Goal: Find specific page/section: Find specific page/section

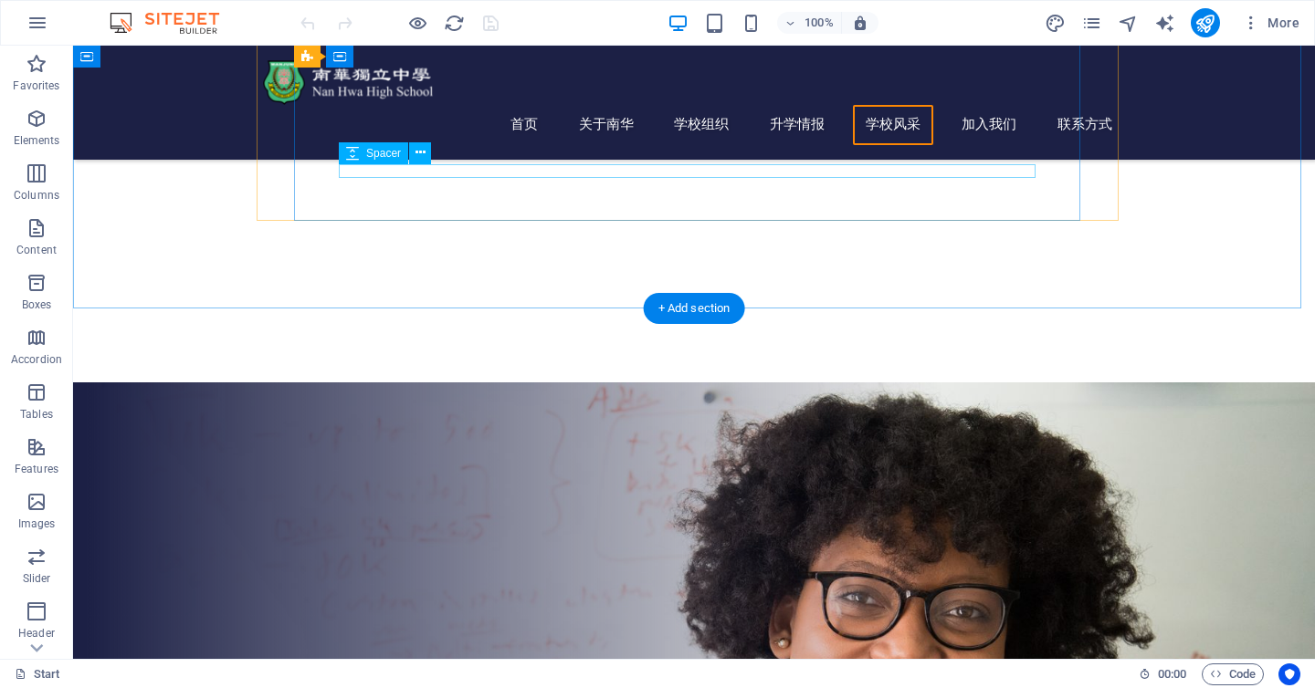
scroll to position [5021, 0]
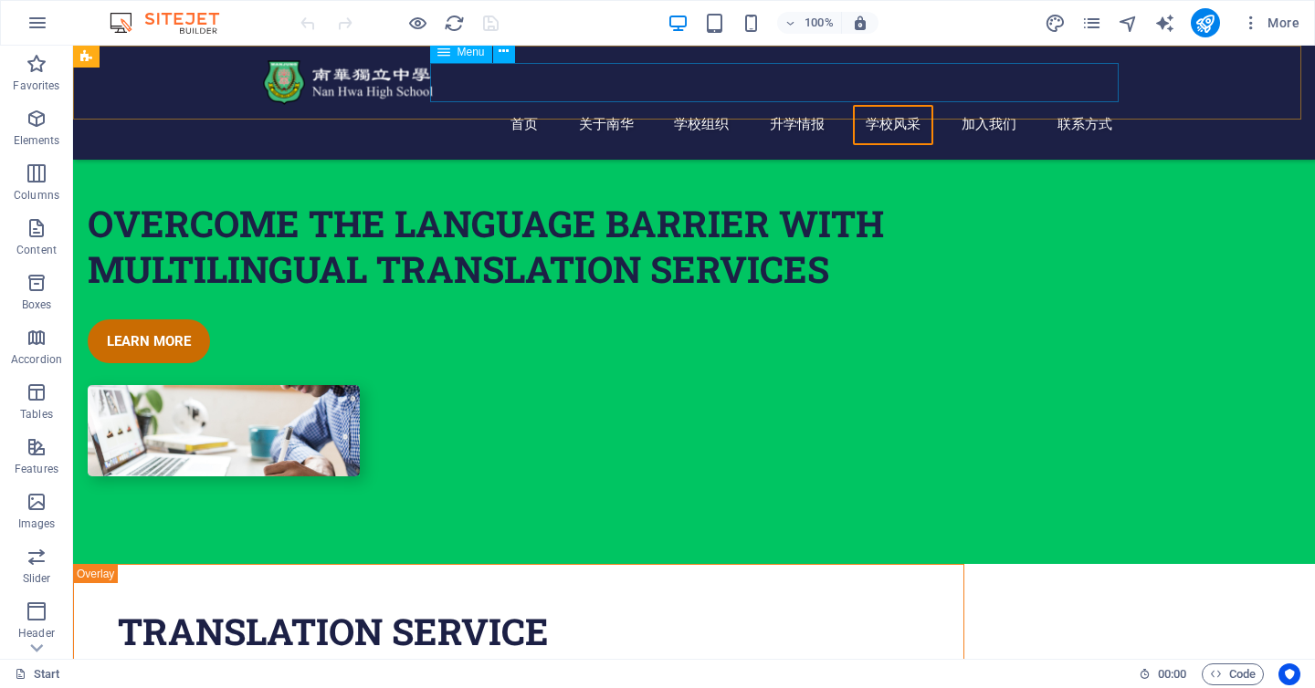
click at [973, 105] on nav "首页 关于南华 南华春秋 被以殊荣 办学理念与特色 校园美景 学校组织 升学情报 学校风采 加入我们 联系方式" at bounding box center [694, 125] width 862 height 40
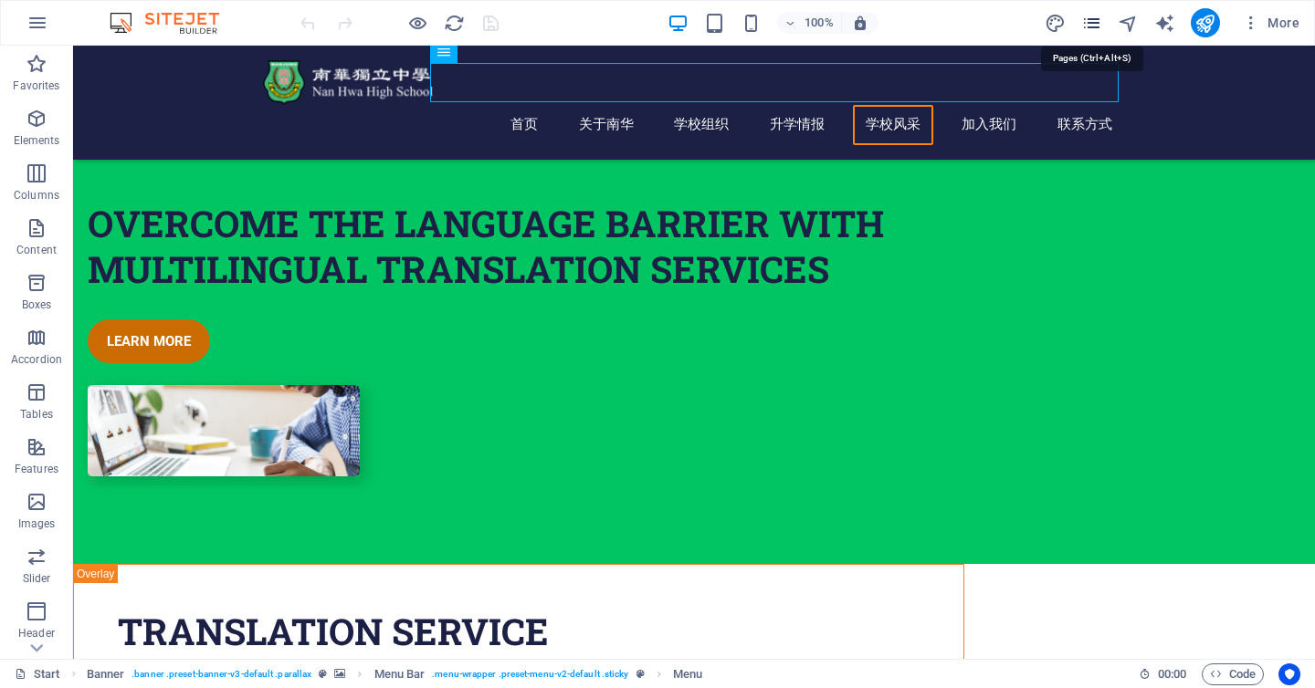
click at [1093, 27] on icon "pages" at bounding box center [1091, 23] width 21 height 21
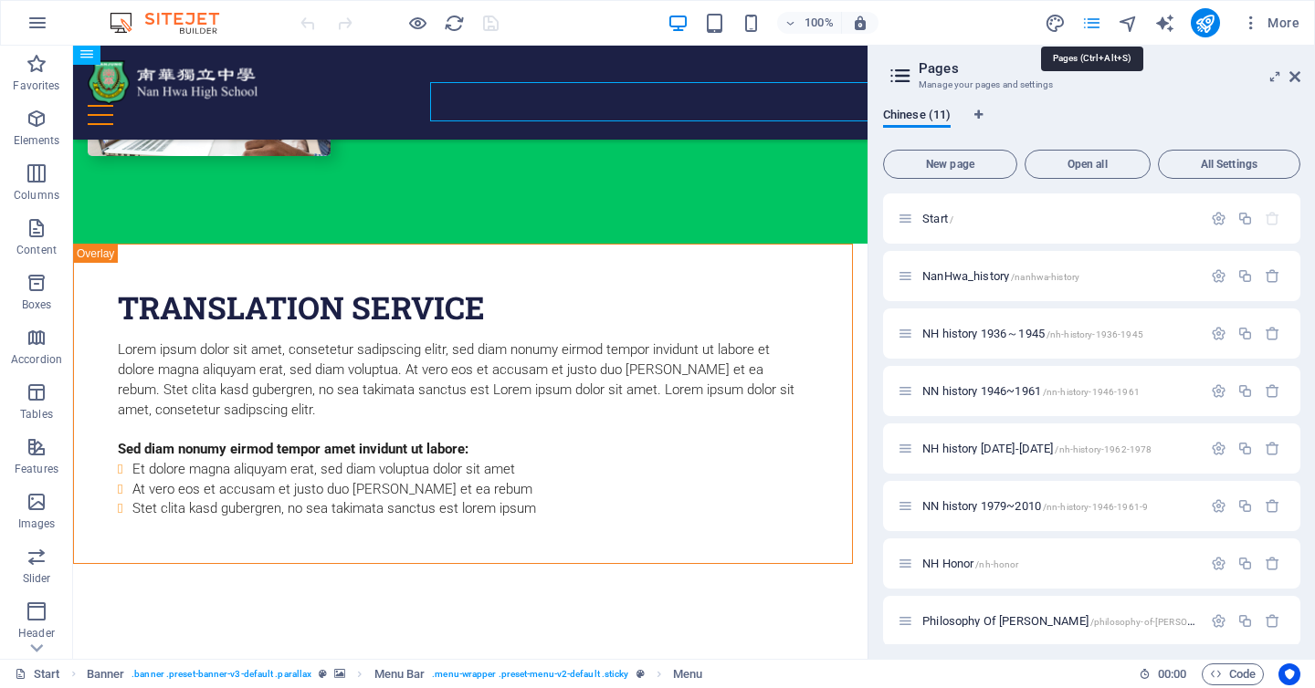
click at [1095, 23] on icon "pages" at bounding box center [1091, 23] width 21 height 21
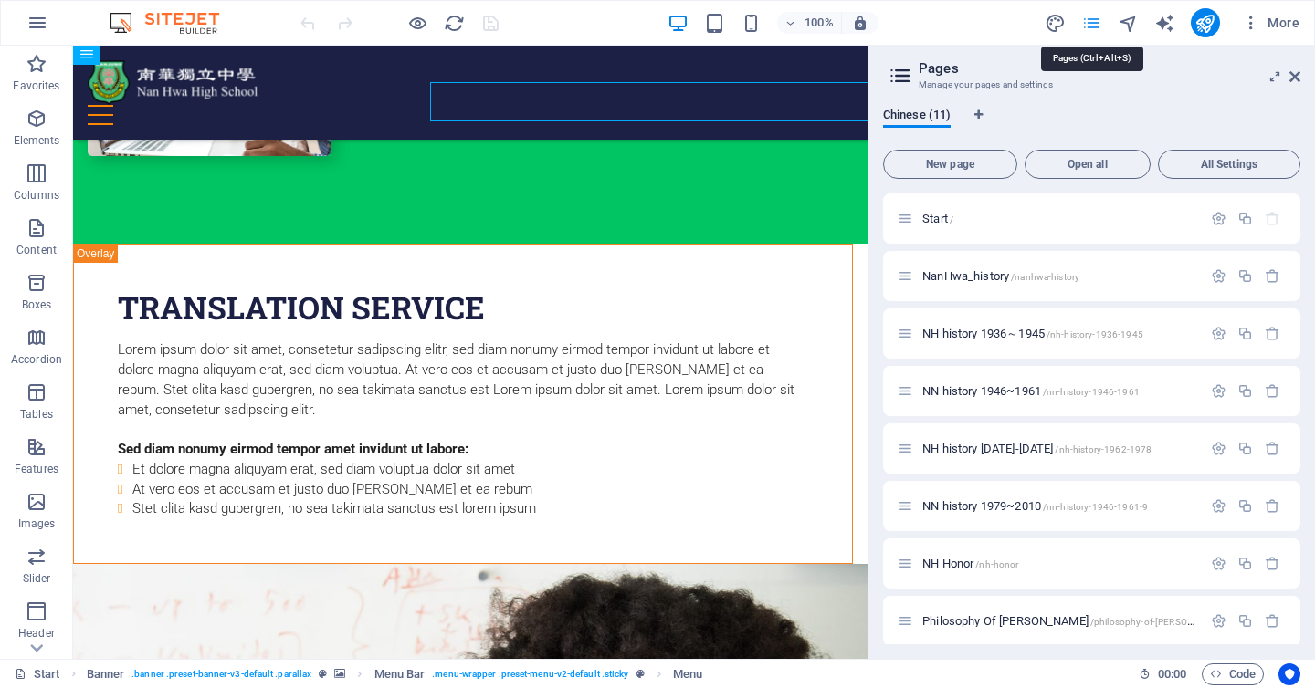
scroll to position [5002, 0]
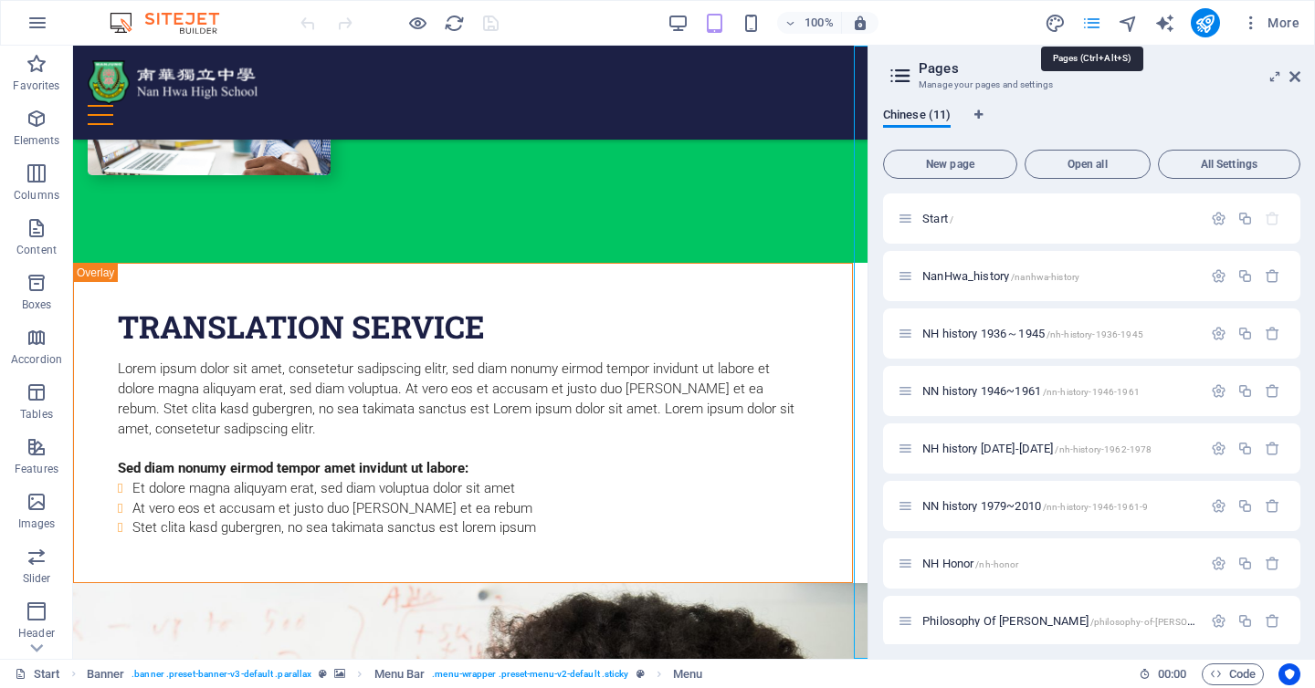
click at [1099, 23] on icon "pages" at bounding box center [1091, 23] width 21 height 21
click at [1129, 23] on icon "navigator" at bounding box center [1128, 23] width 21 height 21
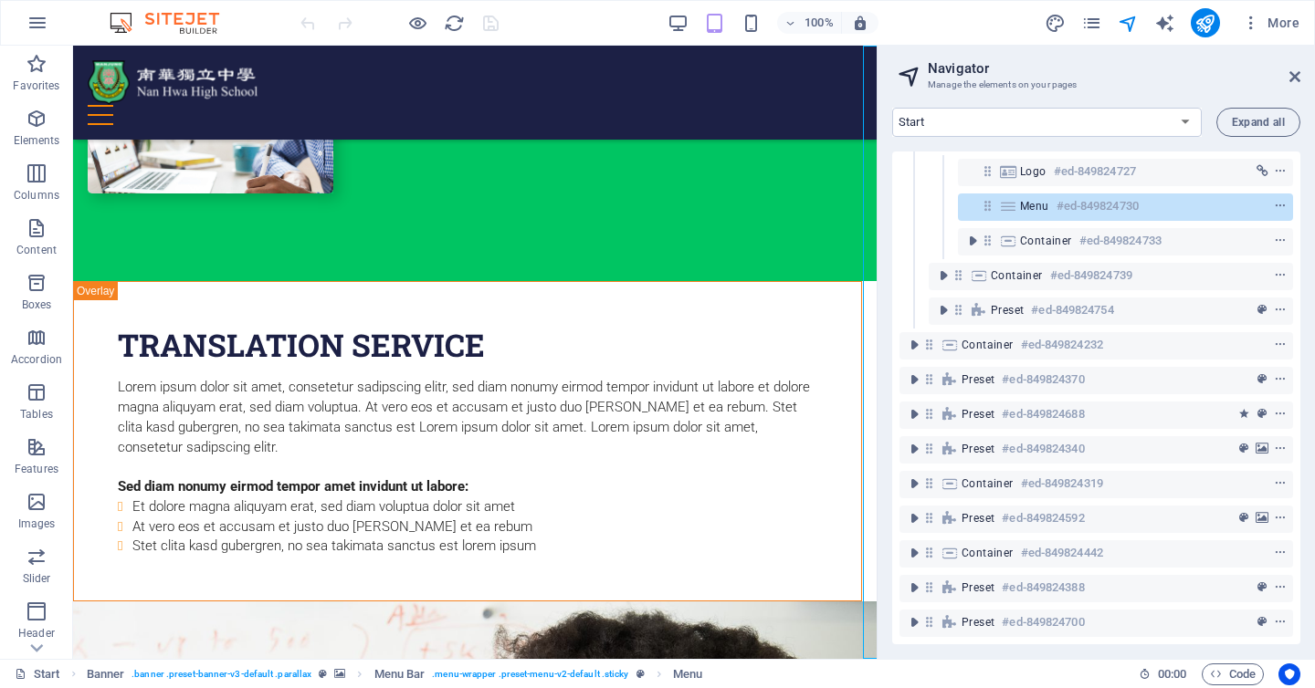
scroll to position [79, 0]
drag, startPoint x: 1296, startPoint y: 362, endPoint x: 1307, endPoint y: 277, distance: 85.6
click at [1307, 277] on div "Start NanHwa_history NH history 1936～1945 NN history 1946~1961 NH history [DATE…" at bounding box center [1095, 376] width 437 height 566
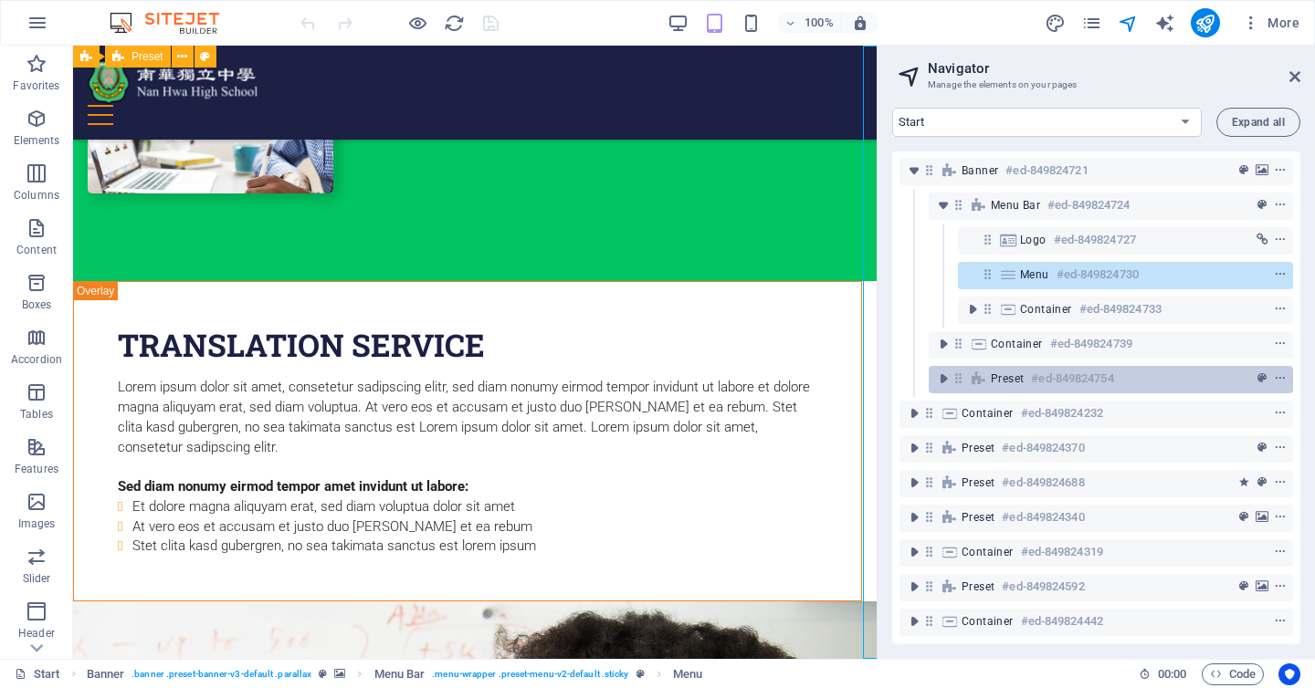
scroll to position [0, 0]
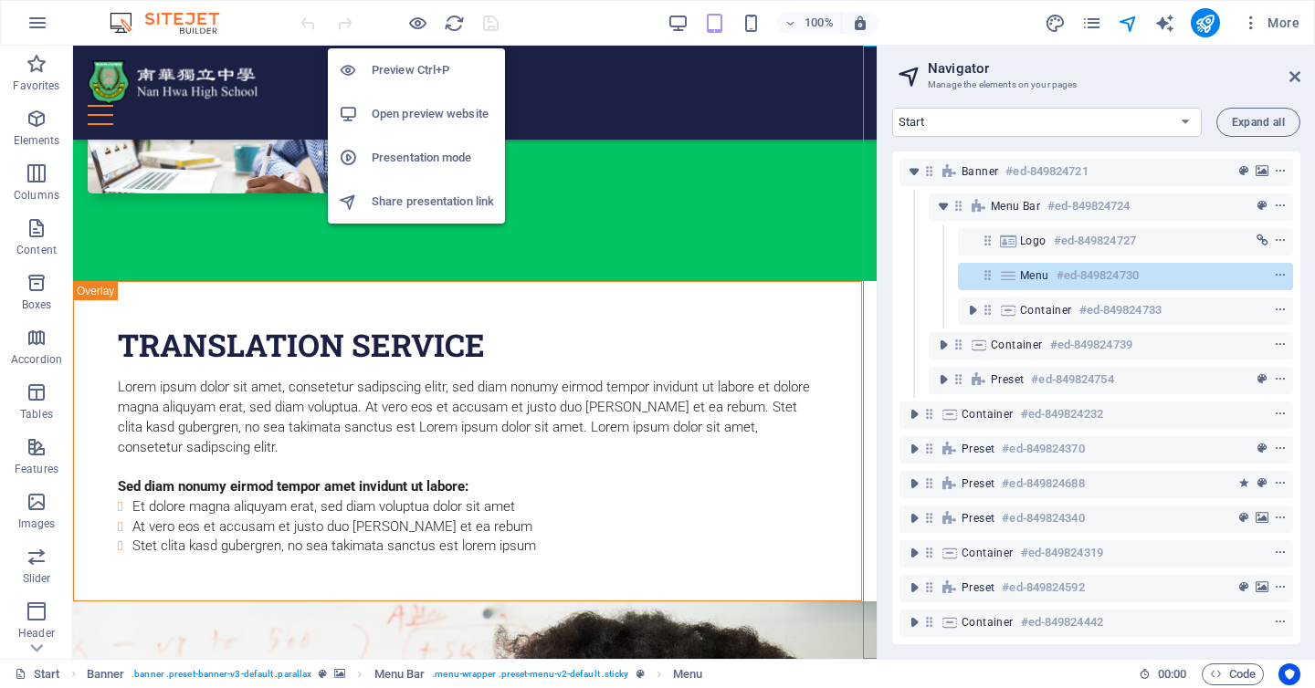
click at [425, 132] on li "Open preview website" at bounding box center [416, 114] width 177 height 44
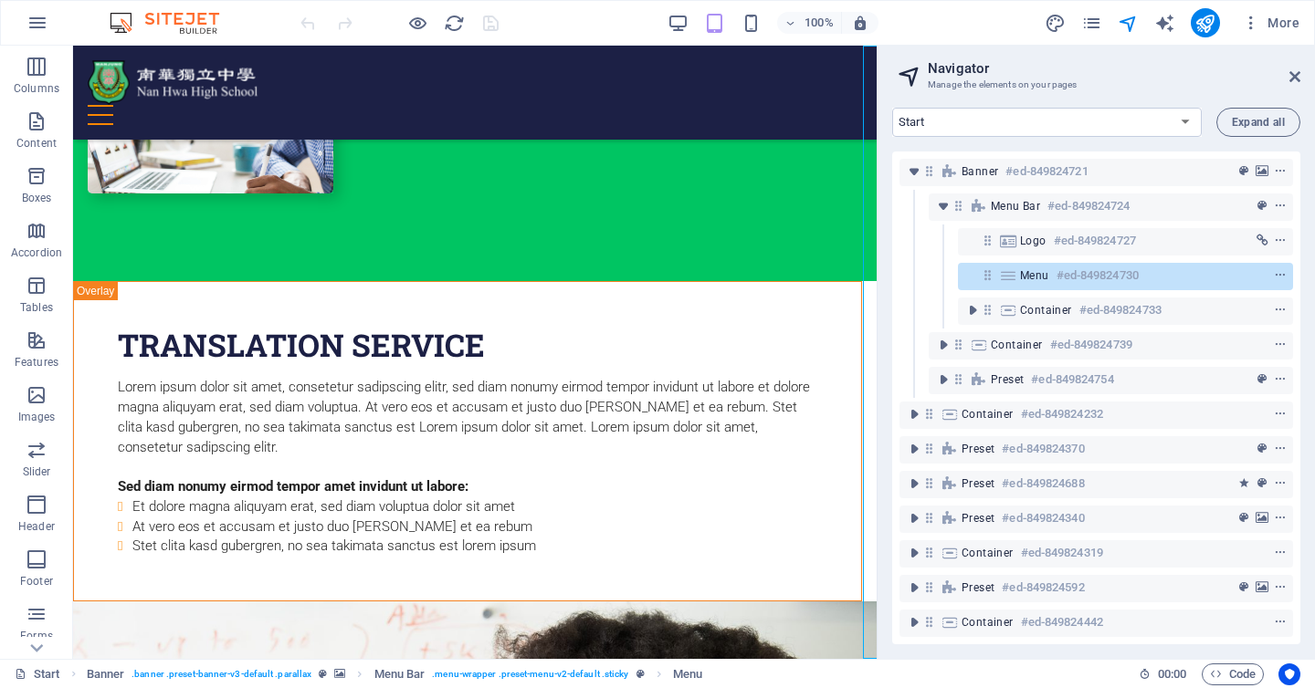
scroll to position [208, 0]
click at [40, 646] on p "Collections" at bounding box center [36, 644] width 56 height 15
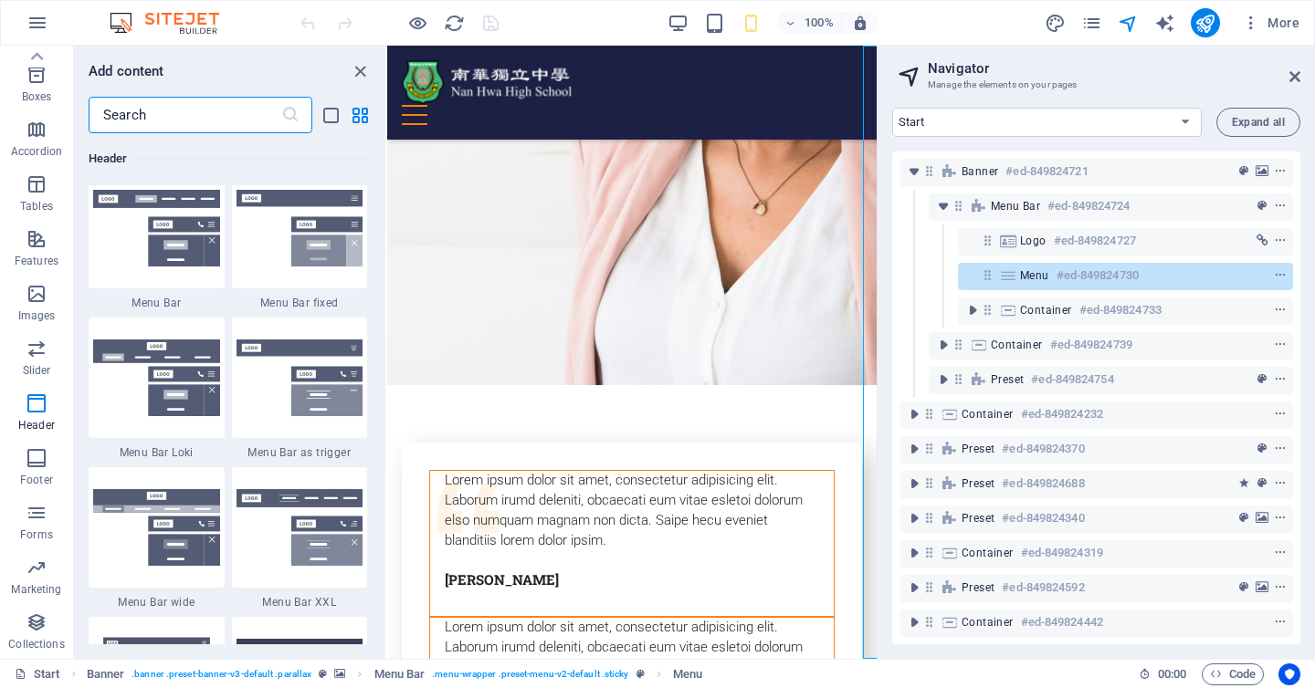
scroll to position [11065, 0]
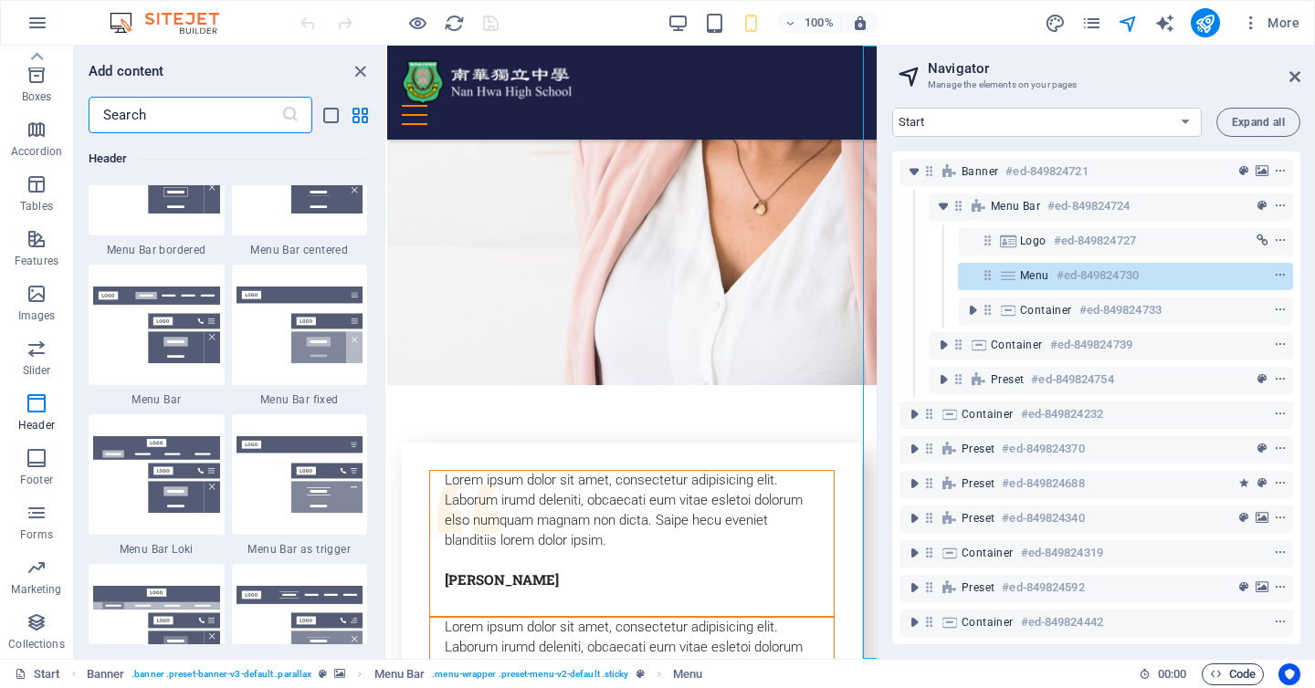
click at [1254, 670] on span "Code" at bounding box center [1233, 675] width 46 height 22
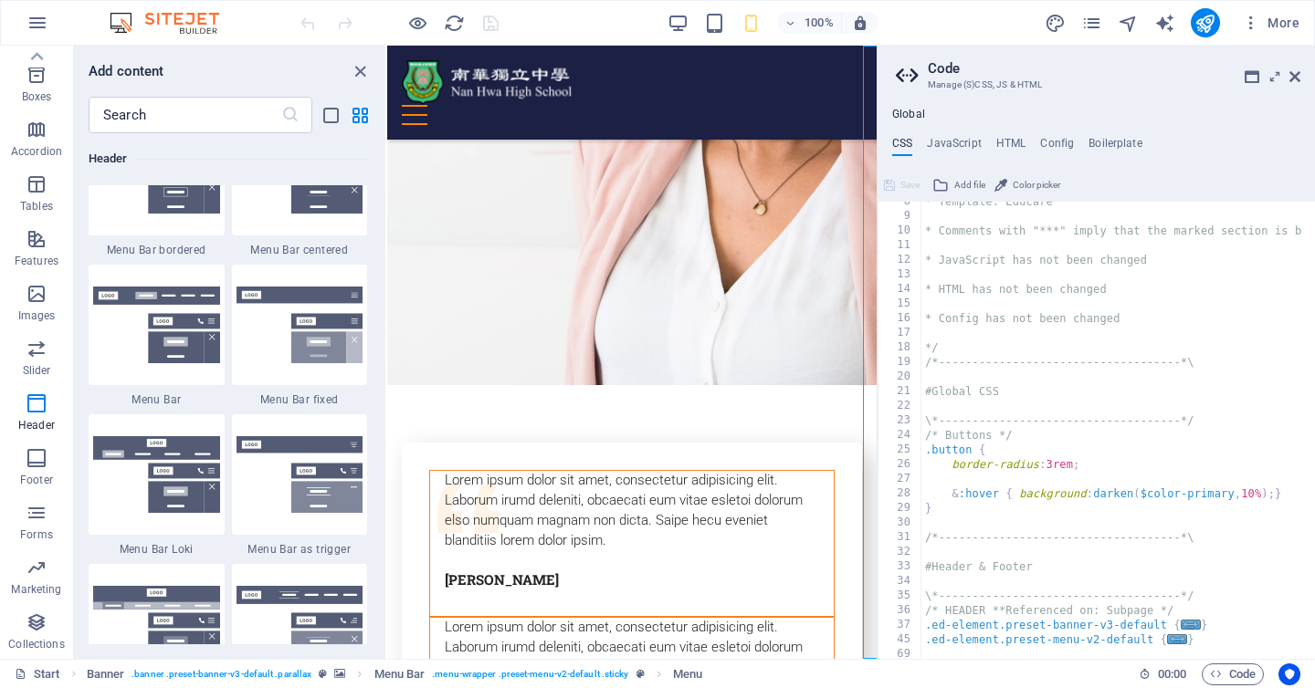
scroll to position [1280, 0]
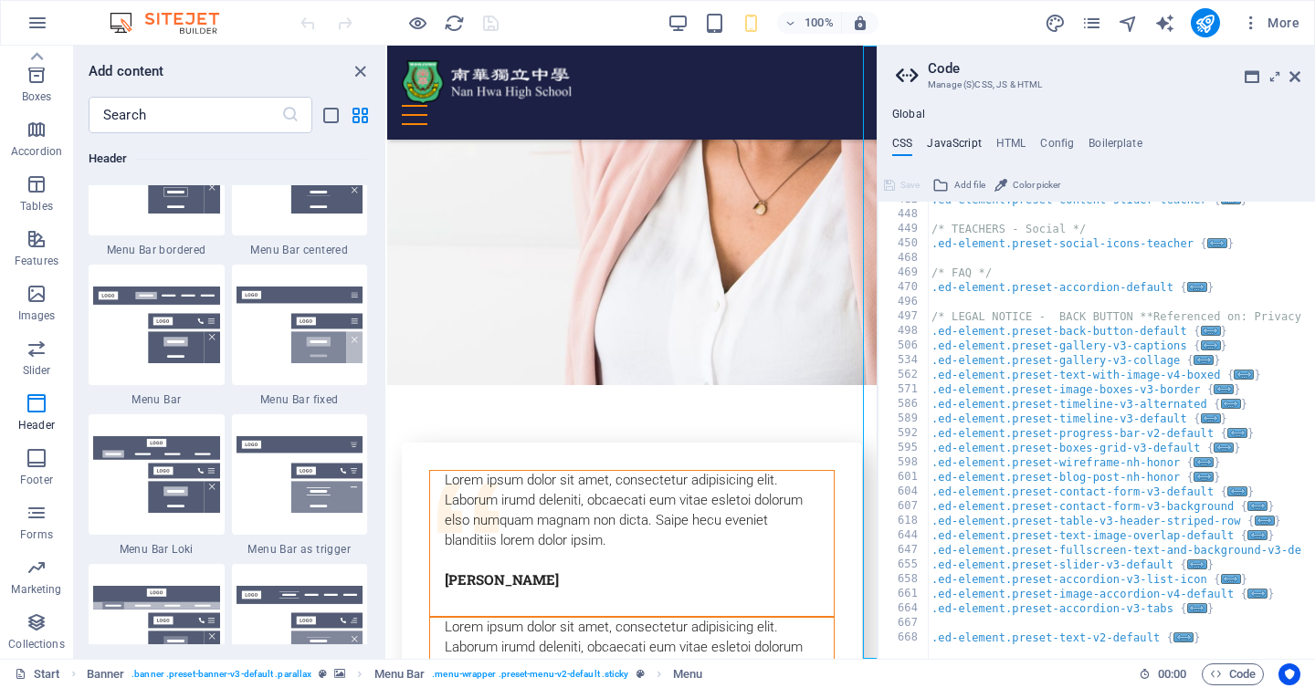
click at [975, 143] on h4 "JavaScript" at bounding box center [954, 147] width 54 height 20
type textarea "/* JS for preset "Menu V2" */"
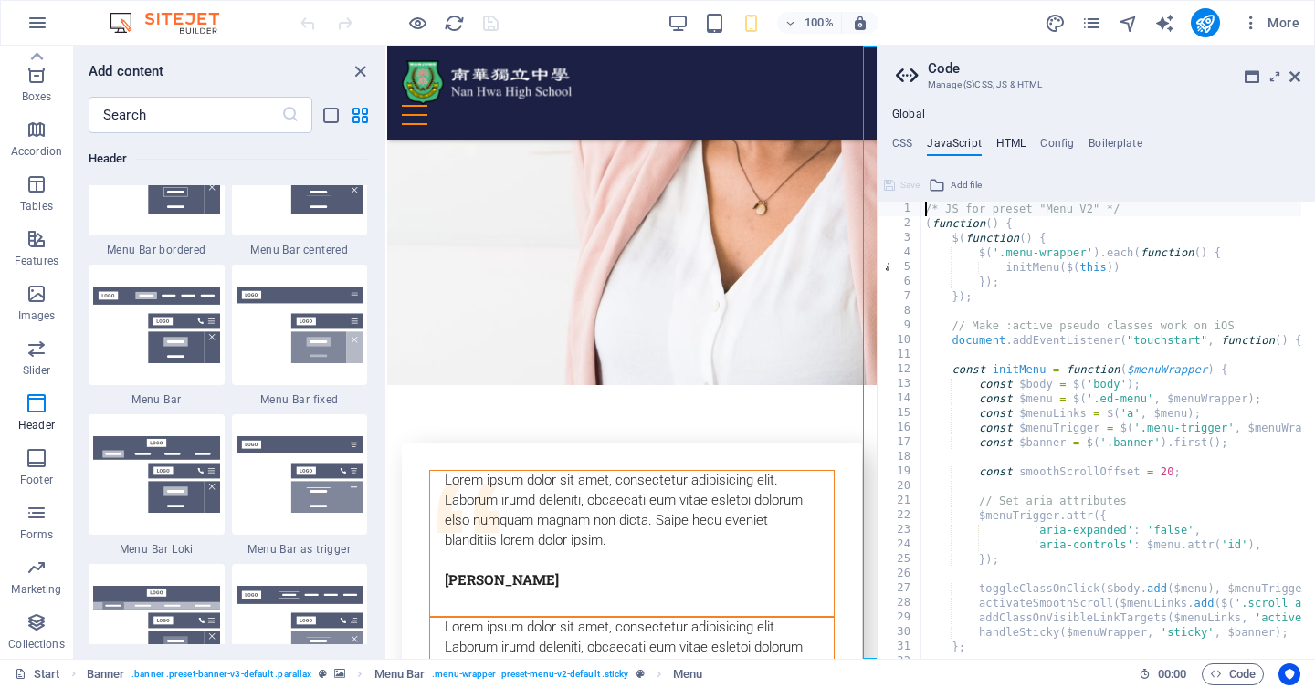
click at [1022, 142] on h4 "HTML" at bounding box center [1011, 147] width 30 height 20
type textarea "<a href="#main-content" class="wv-link-content button">Skip to main content</a>"
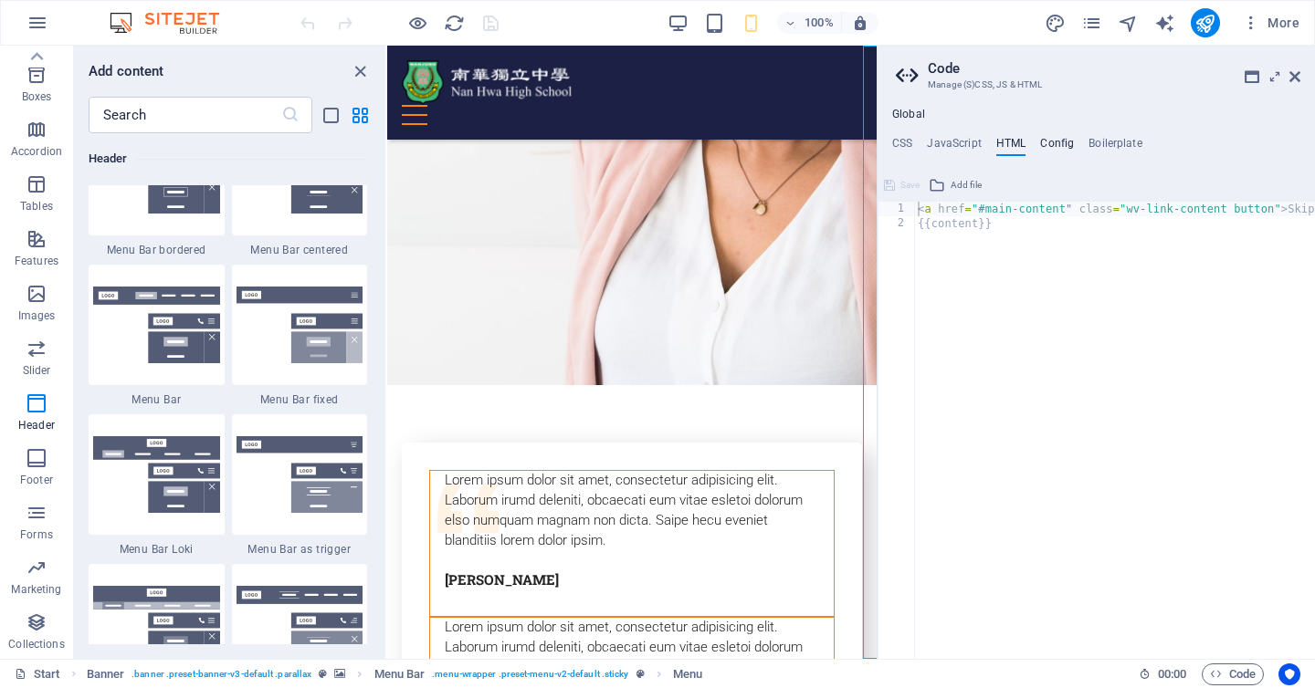
click at [1062, 149] on h4 "Config" at bounding box center [1057, 147] width 34 height 20
type textarea "$color-background: #ffffff;"
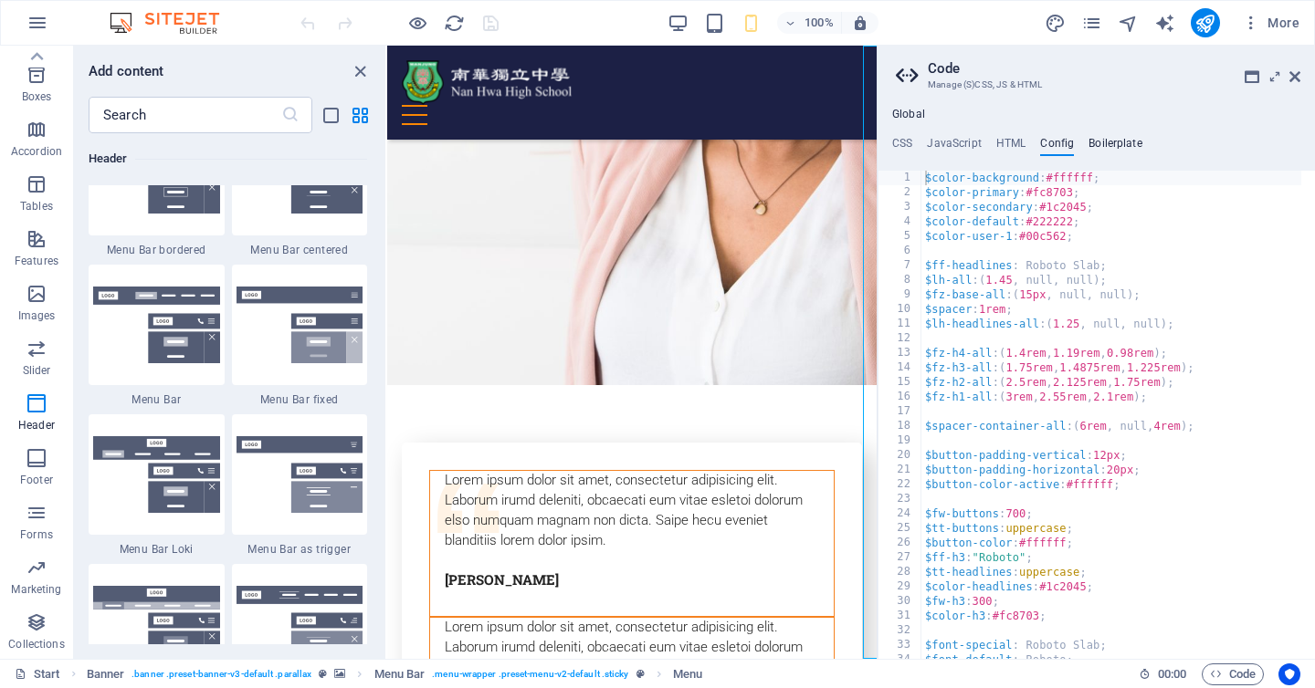
click at [1097, 142] on h4 "Boilerplate" at bounding box center [1115, 147] width 54 height 20
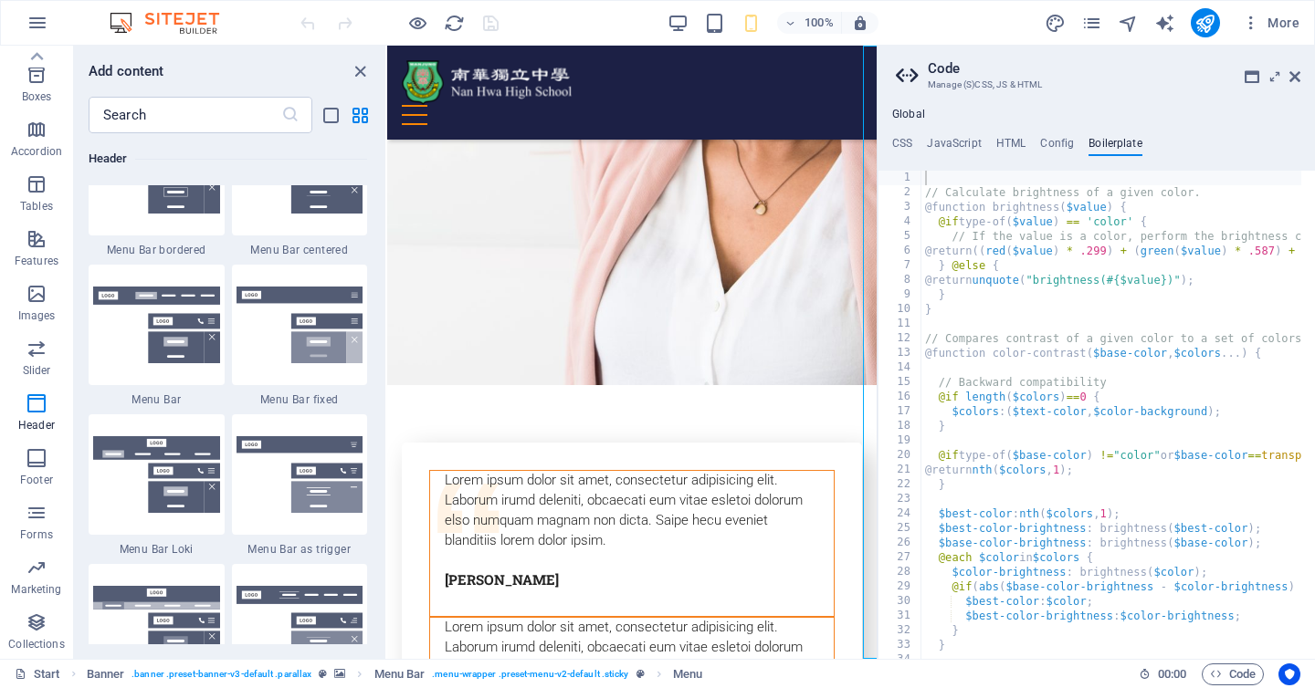
click at [912, 143] on ul "CSS JavaScript HTML Config Boilerplate" at bounding box center [1095, 147] width 437 height 20
click at [910, 148] on h4 "CSS" at bounding box center [902, 147] width 20 height 20
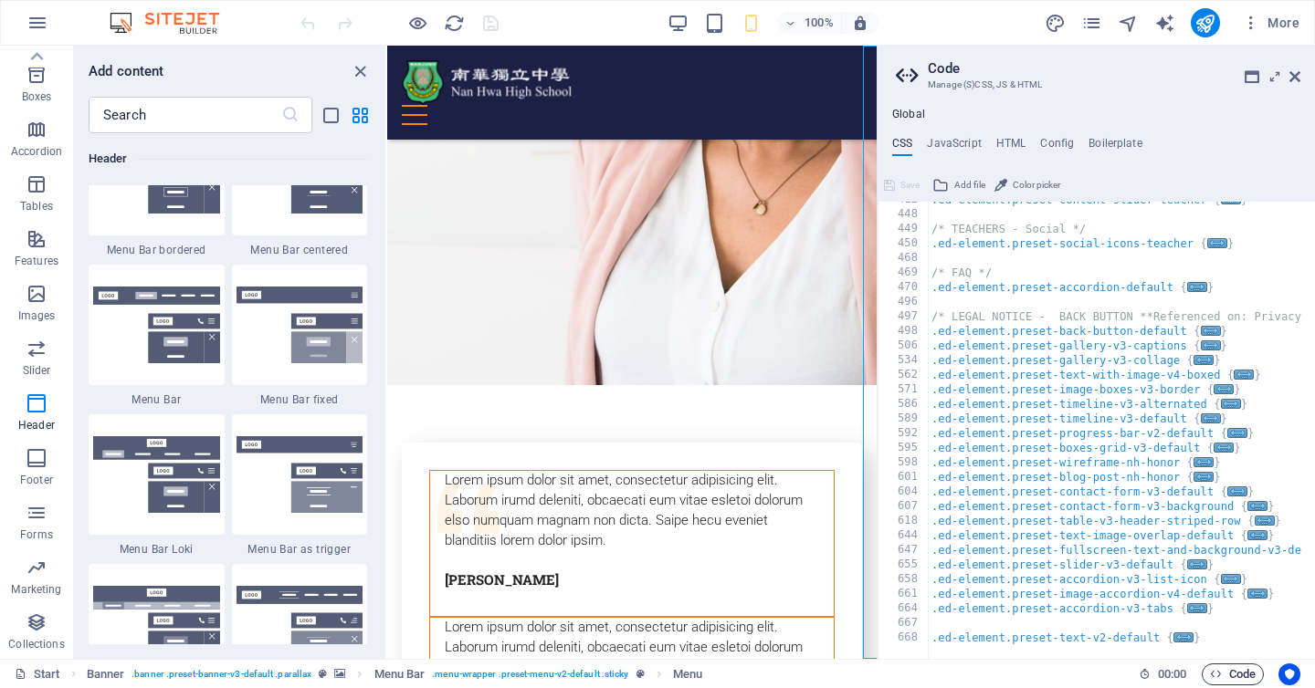
click at [1234, 674] on span "Code" at bounding box center [1233, 675] width 46 height 22
click at [1295, 75] on icon at bounding box center [1294, 76] width 11 height 15
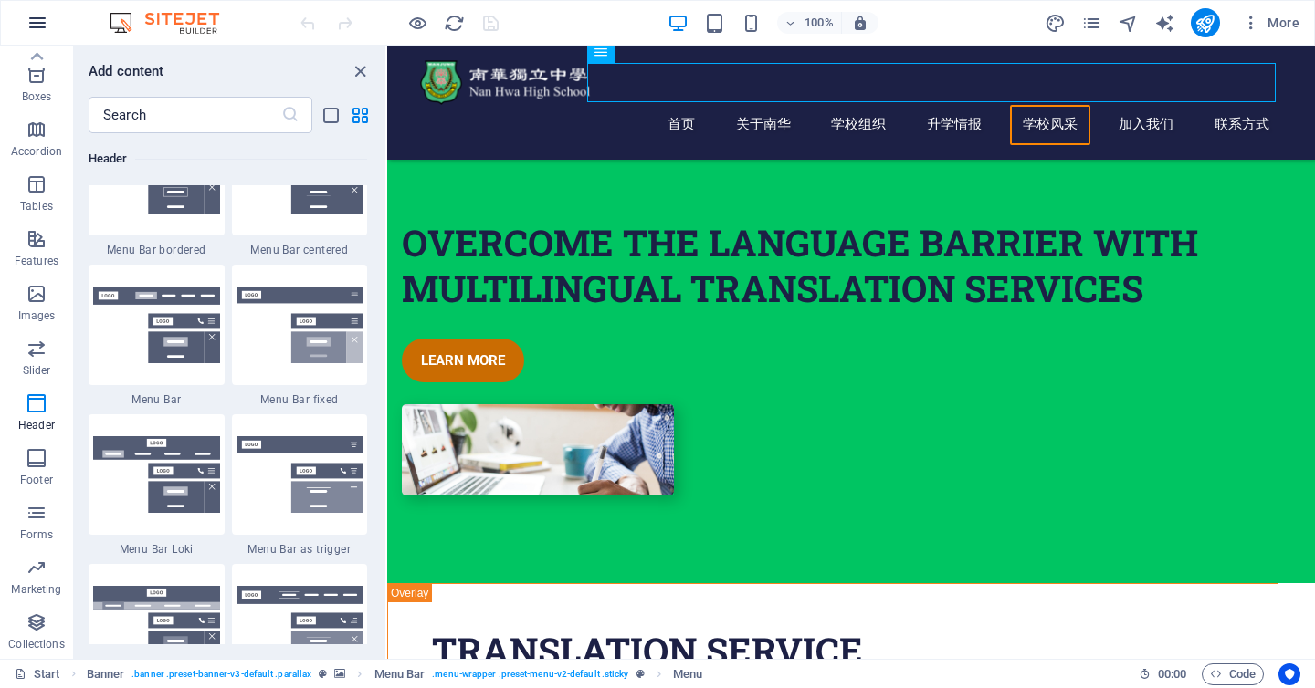
click at [39, 21] on icon "button" at bounding box center [37, 23] width 22 height 22
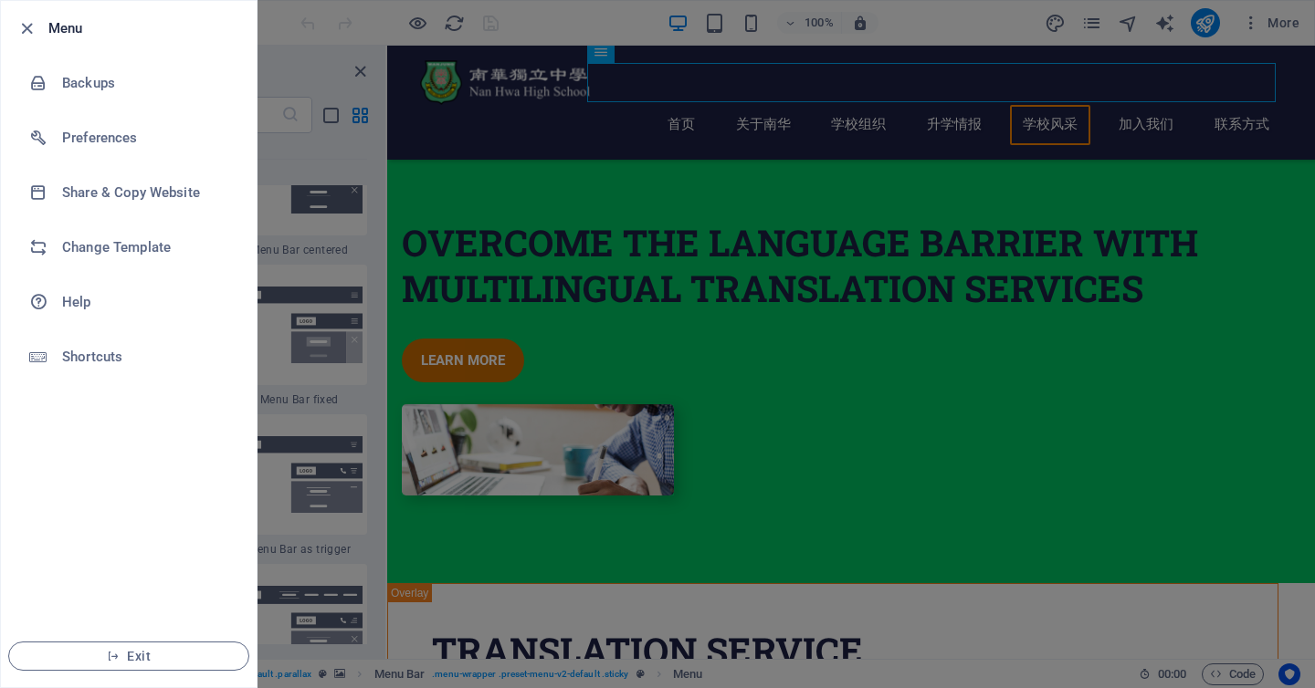
click at [79, 31] on h6 "Menu" at bounding box center [145, 28] width 194 height 22
click at [22, 31] on icon "button" at bounding box center [26, 28] width 21 height 21
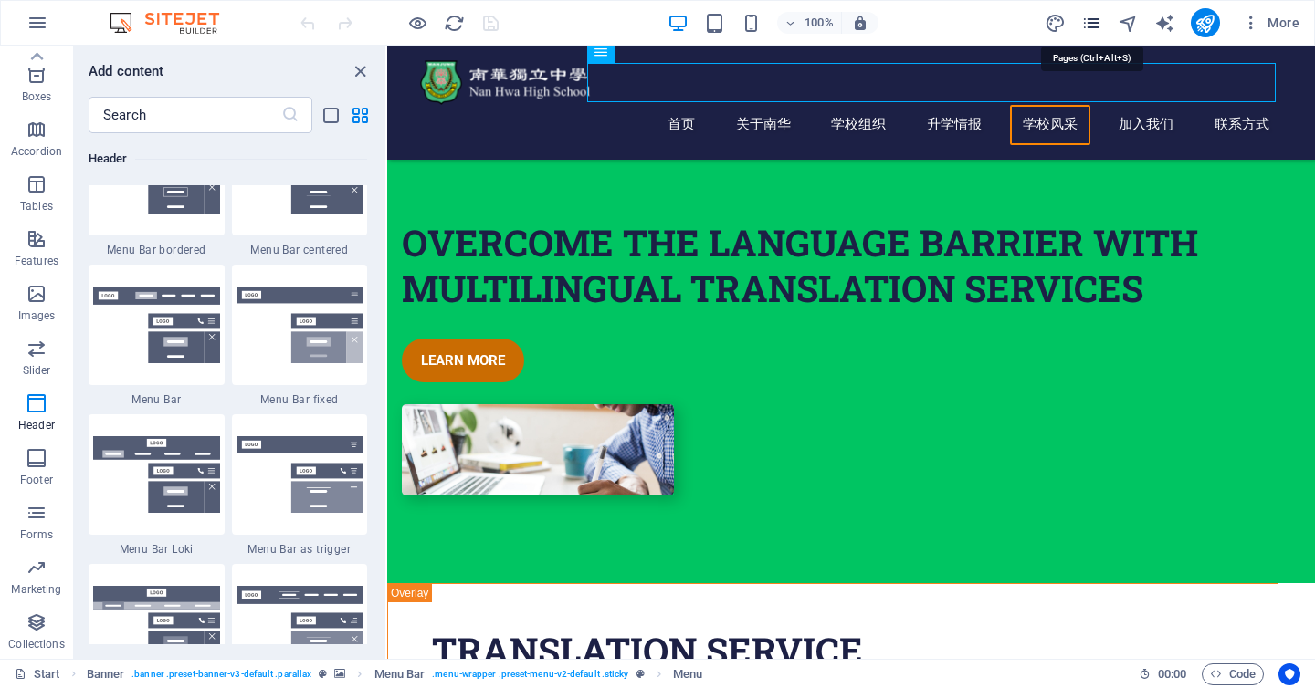
click at [1093, 32] on icon "pages" at bounding box center [1091, 23] width 21 height 21
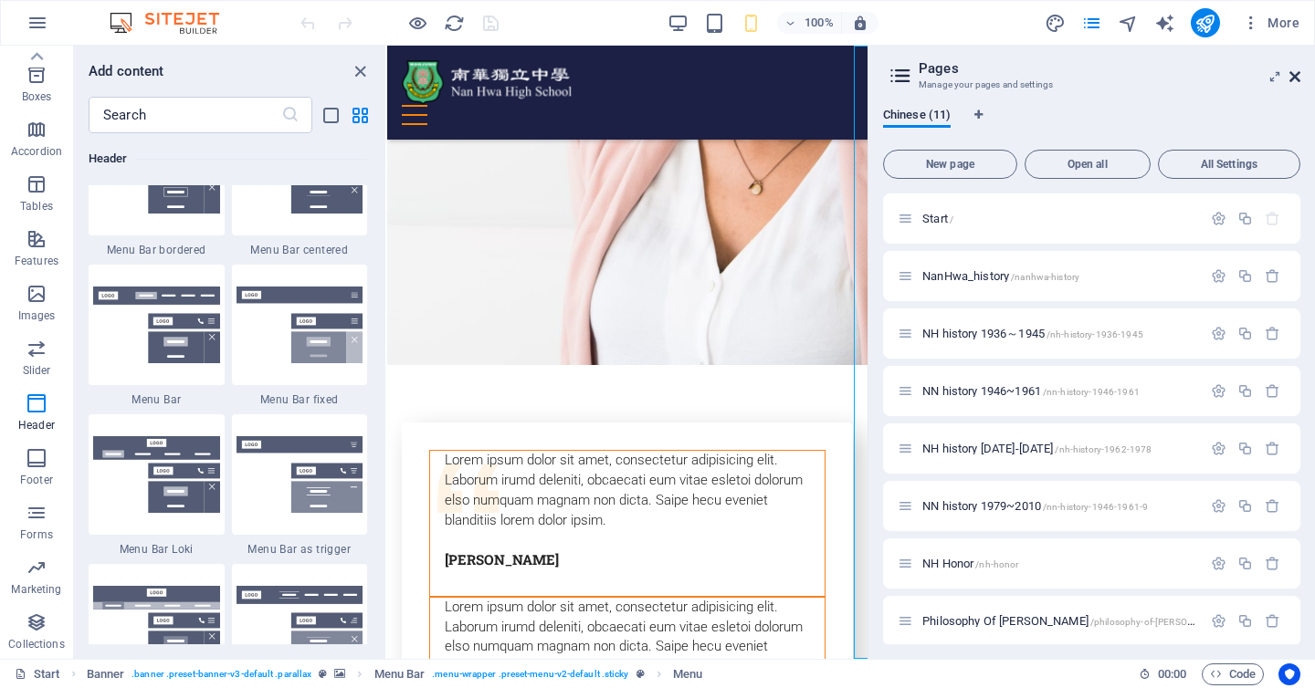
click at [1298, 80] on icon at bounding box center [1294, 76] width 11 height 15
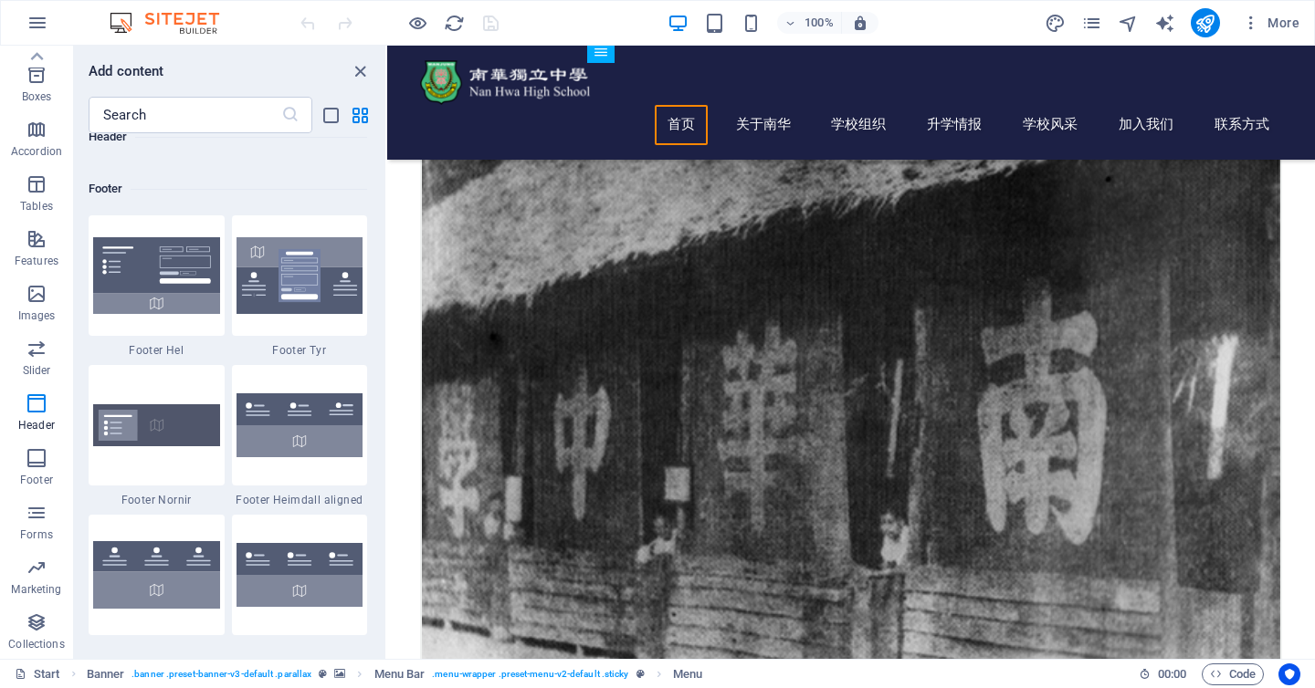
scroll to position [12065, 0]
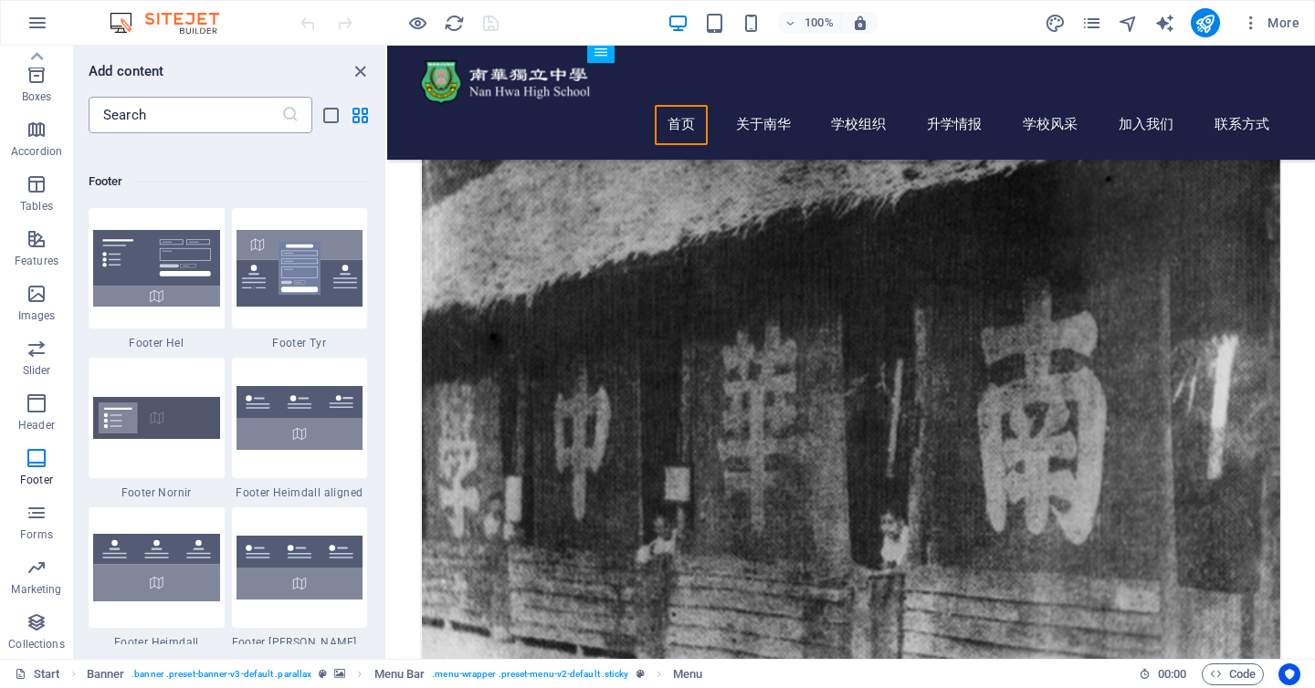
click at [197, 112] on input "text" at bounding box center [185, 115] width 193 height 37
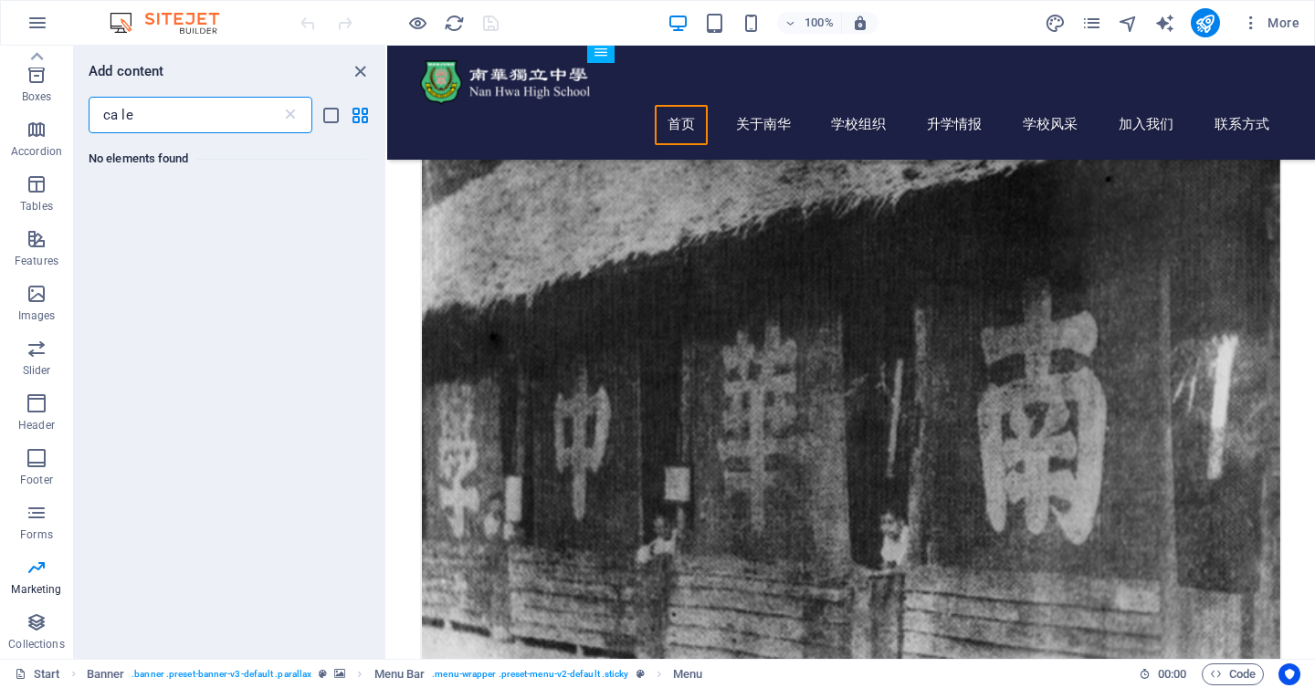
scroll to position [0, 0]
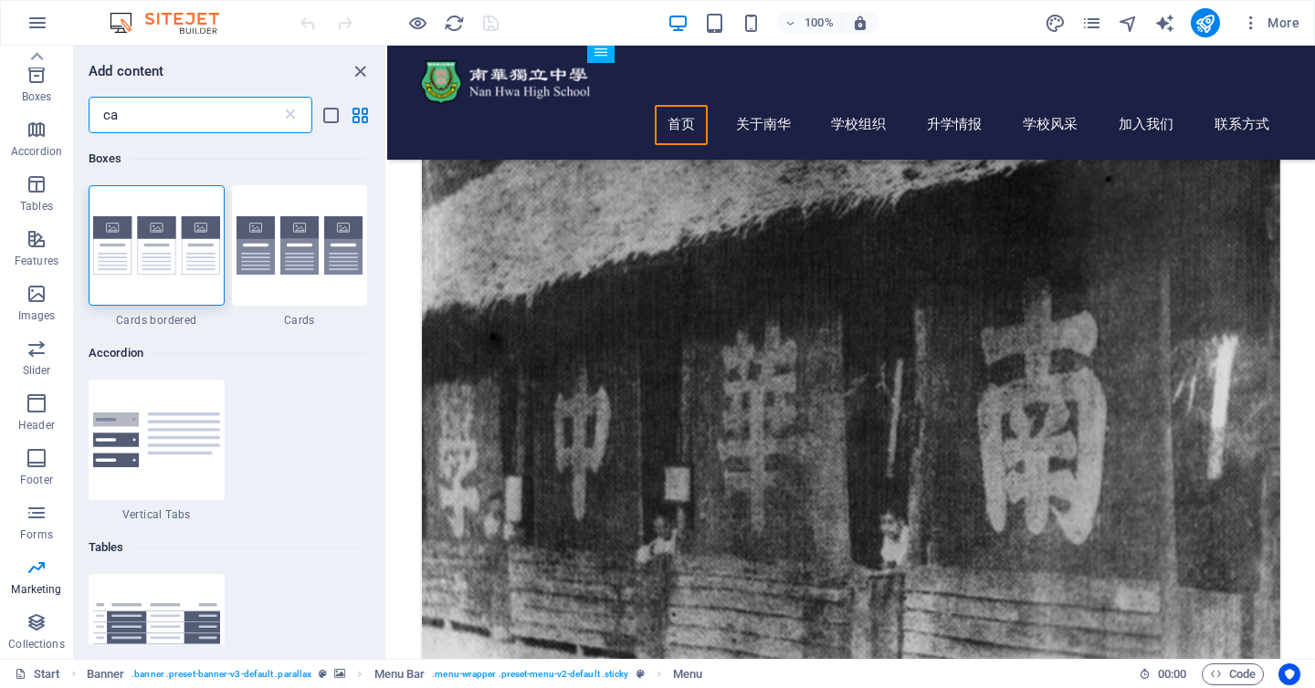
type input "c"
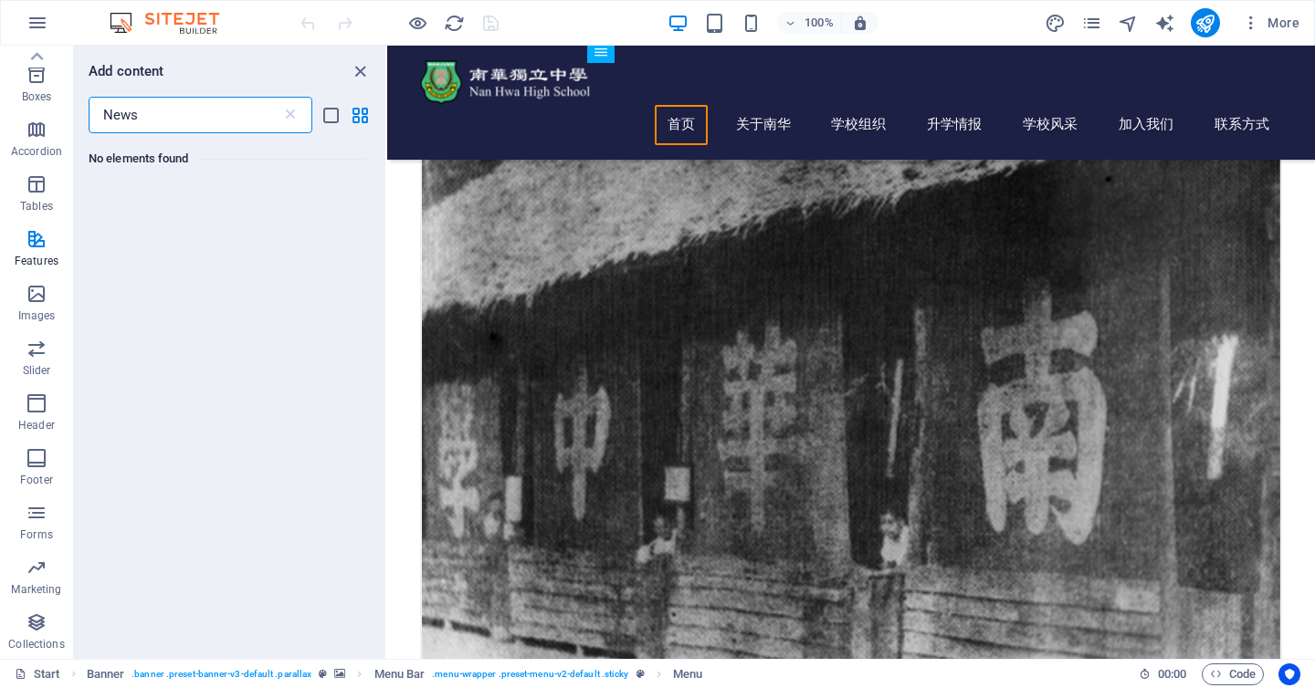
type input "News"
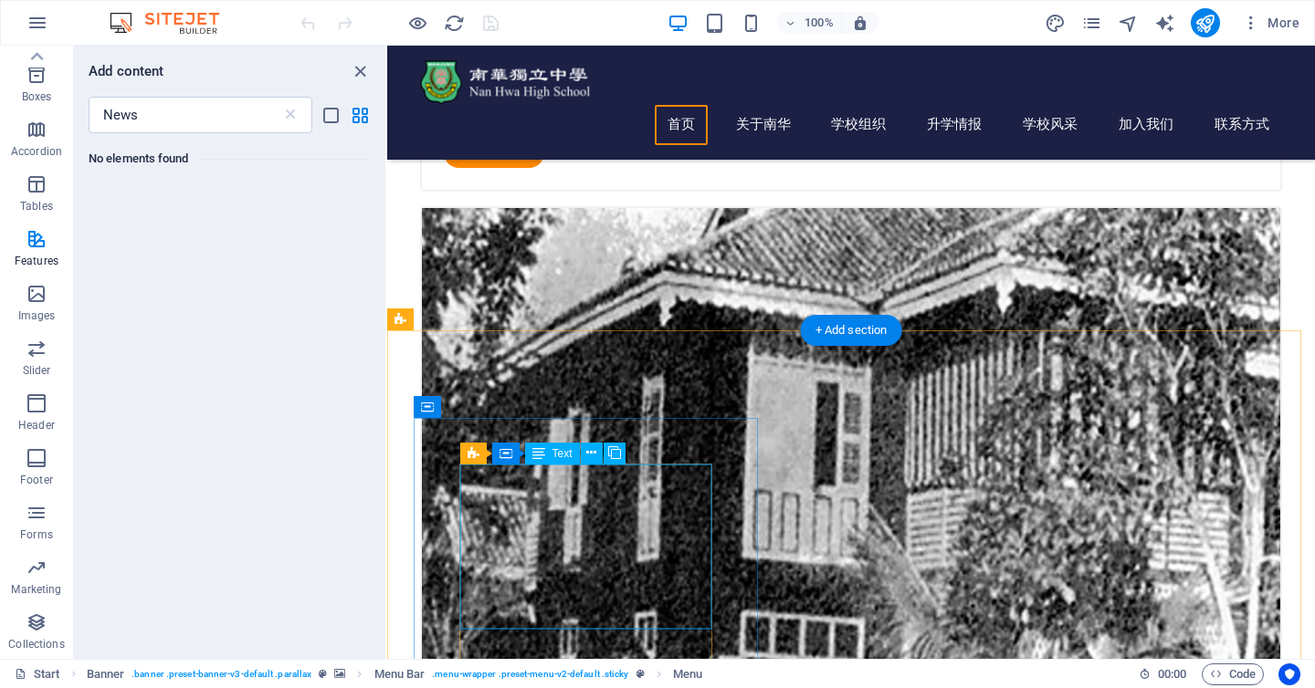
scroll to position [2064, 0]
